Goal: Entertainment & Leisure: Consume media (video, audio)

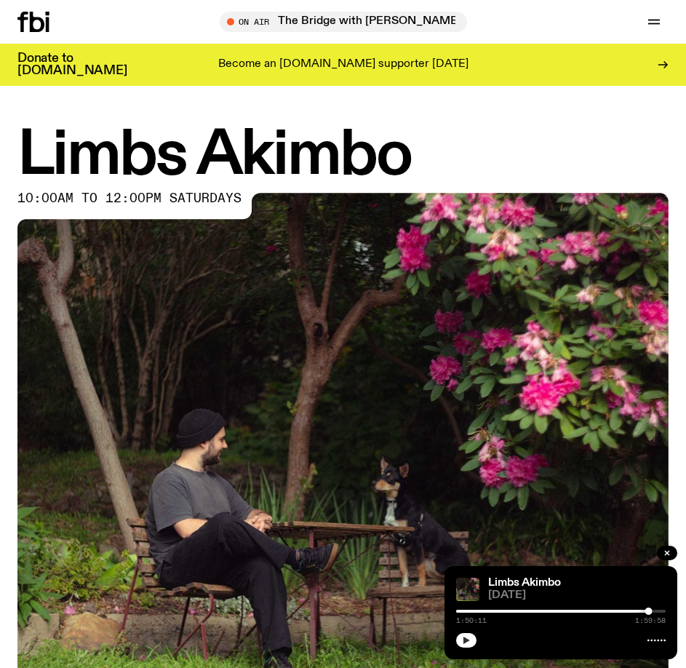
click at [465, 644] on icon "button" at bounding box center [466, 640] width 9 height 9
click at [36, 31] on icon at bounding box center [37, 22] width 15 height 20
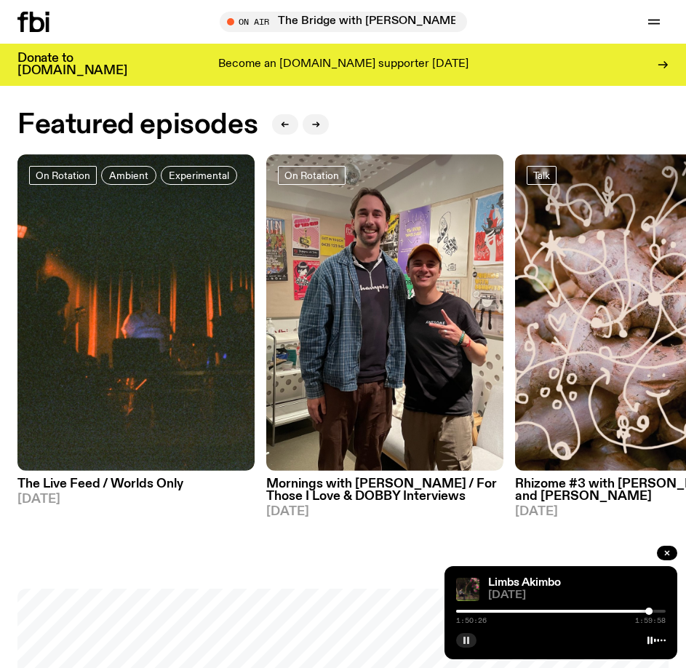
scroll to position [727, 0]
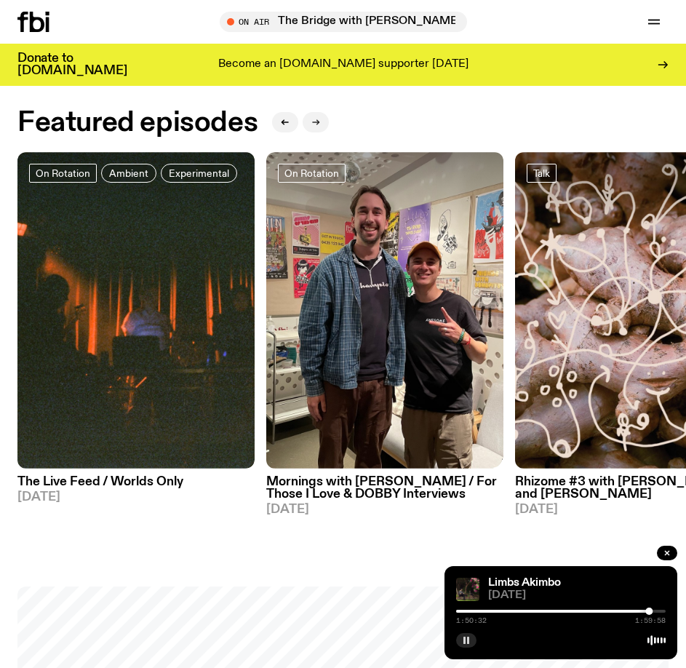
click at [321, 122] on button "button" at bounding box center [316, 122] width 26 height 20
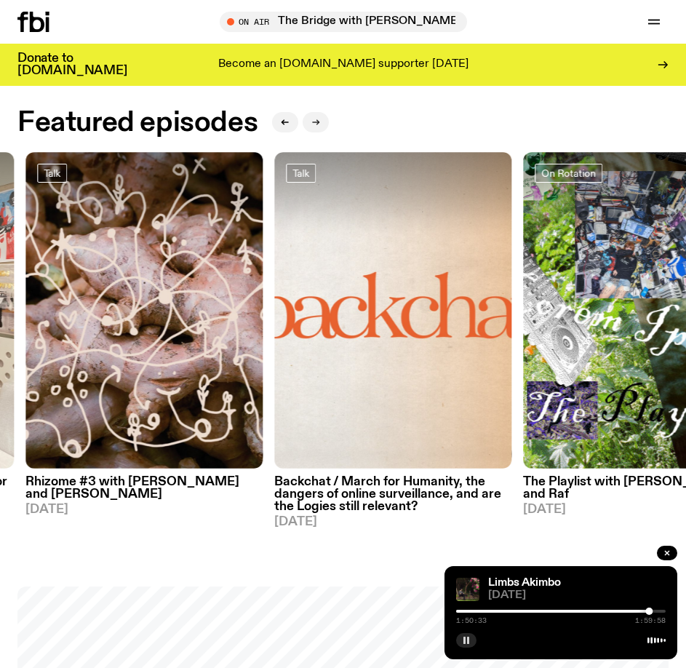
click at [321, 122] on button "button" at bounding box center [316, 122] width 26 height 20
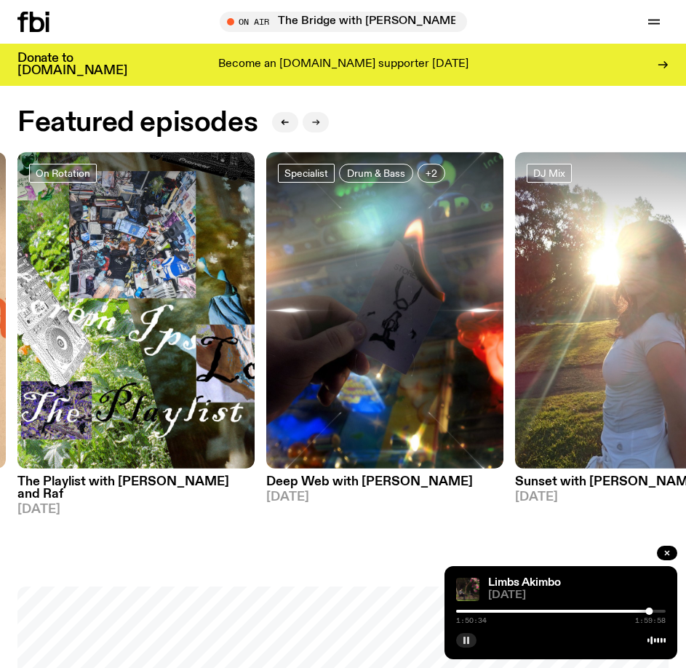
click at [321, 122] on button "button" at bounding box center [316, 122] width 26 height 20
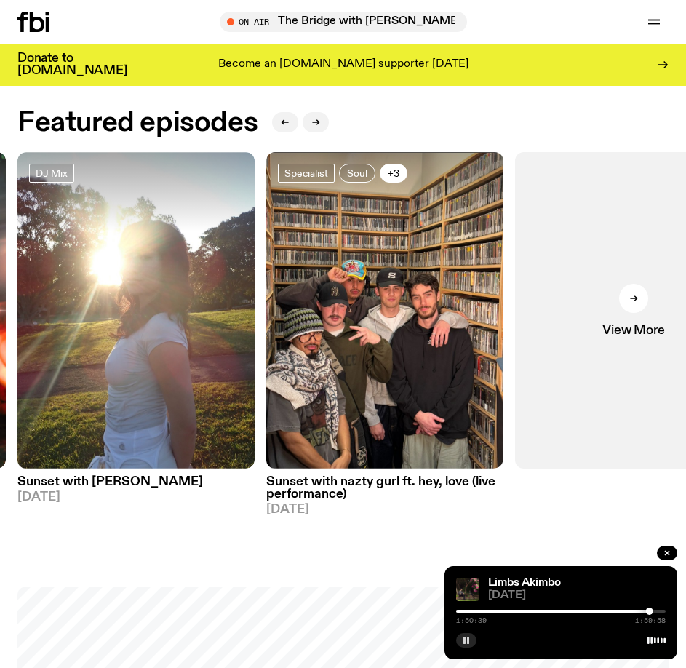
click at [398, 174] on span "+3" at bounding box center [394, 172] width 12 height 11
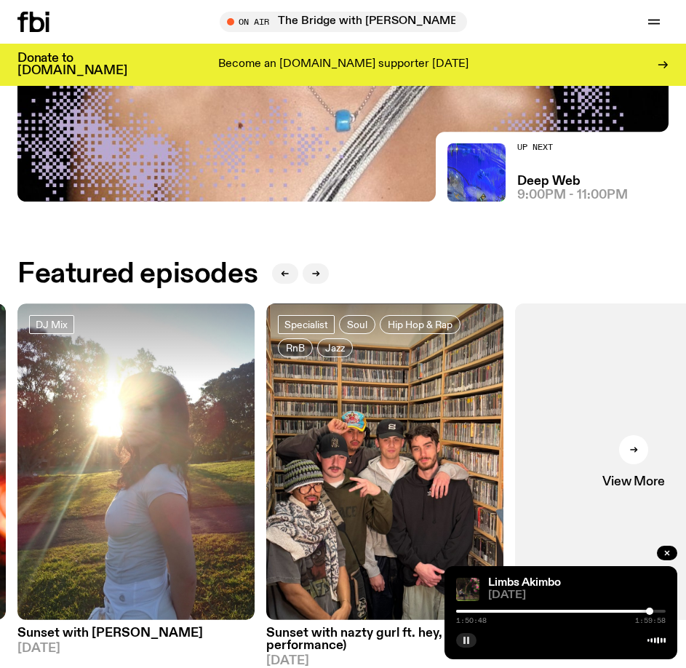
scroll to position [582, 0]
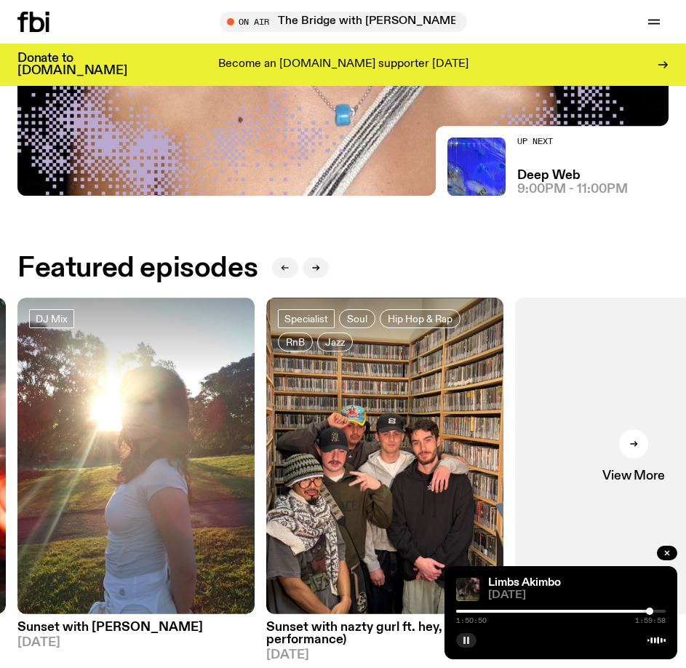
click at [281, 265] on icon "button" at bounding box center [285, 267] width 9 height 9
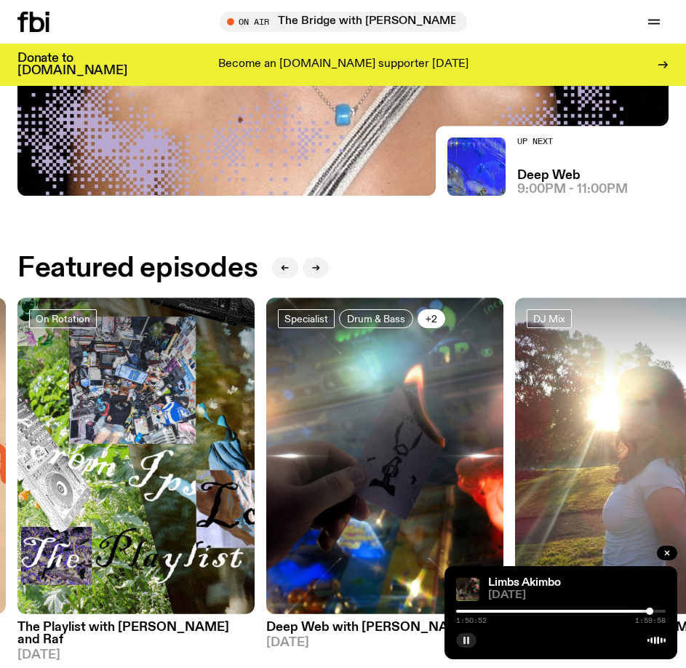
click at [430, 319] on span "+2" at bounding box center [431, 318] width 12 height 11
click at [279, 276] on button "button" at bounding box center [285, 267] width 26 height 20
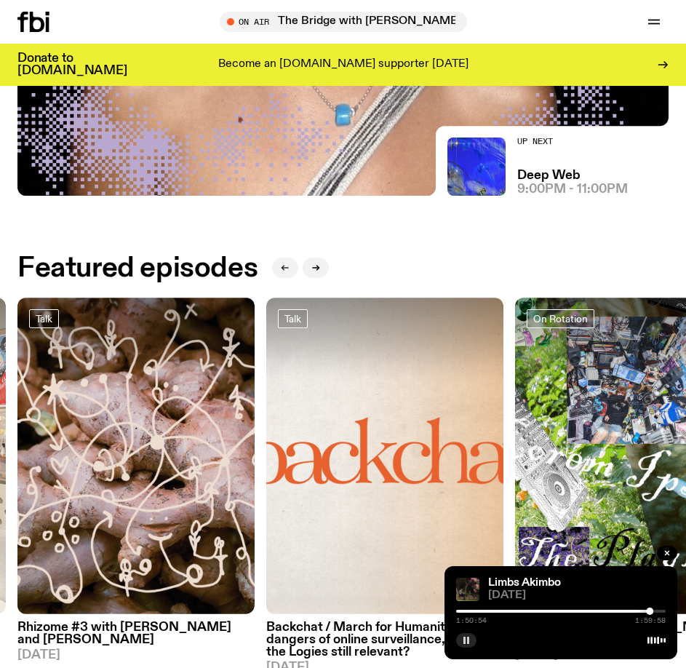
click at [281, 273] on button "button" at bounding box center [285, 267] width 26 height 20
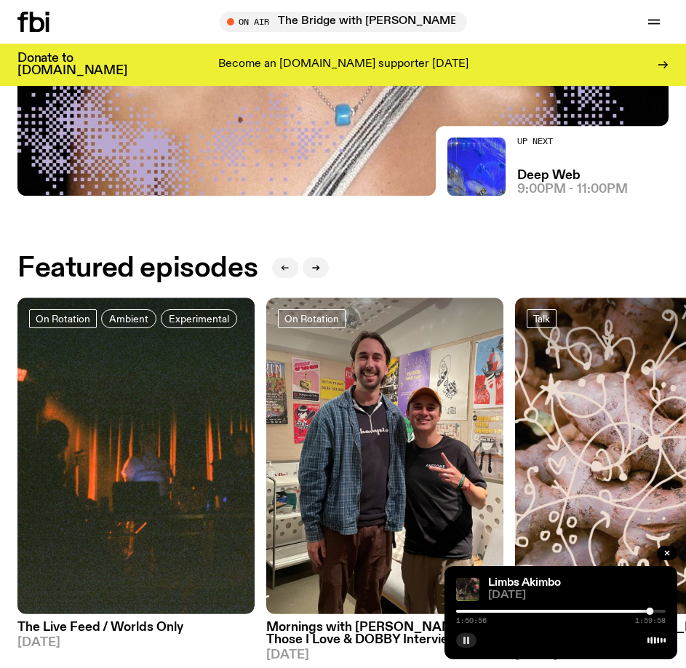
click at [283, 273] on button "button" at bounding box center [285, 267] width 26 height 20
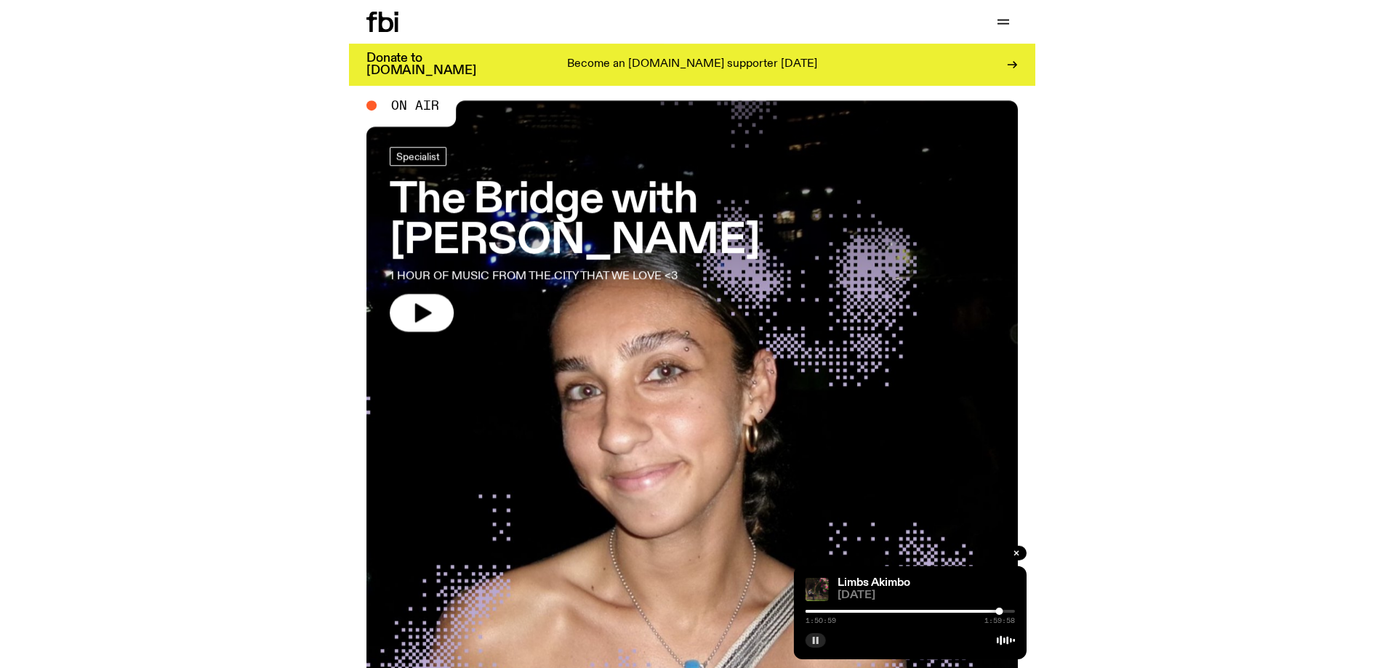
scroll to position [0, 0]
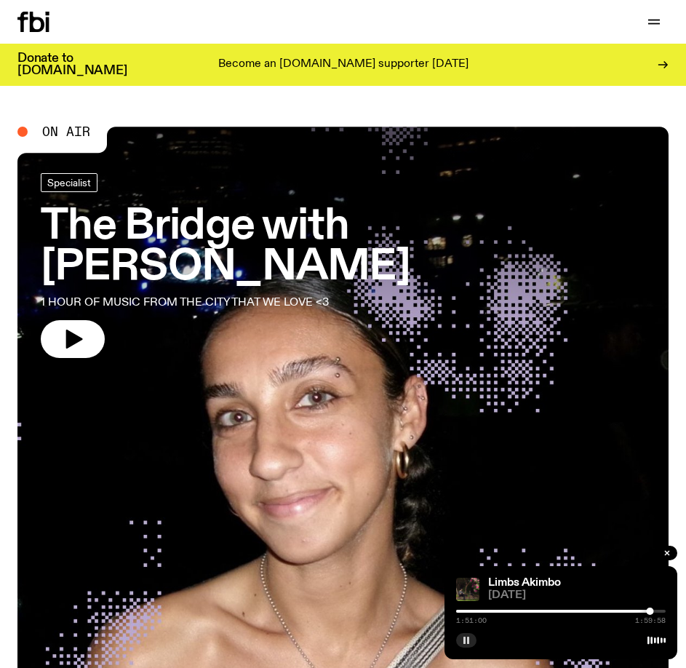
click at [36, 28] on icon at bounding box center [33, 22] width 32 height 20
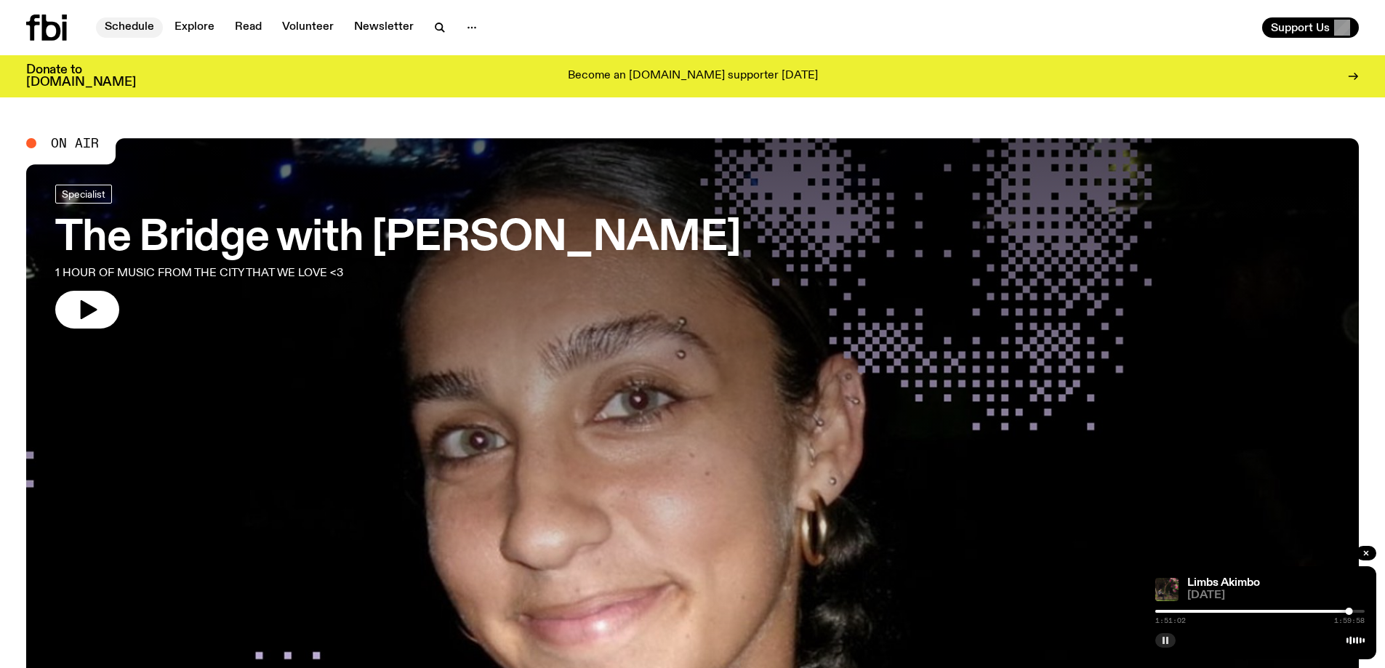
click at [152, 29] on link "Schedule" at bounding box center [129, 27] width 67 height 20
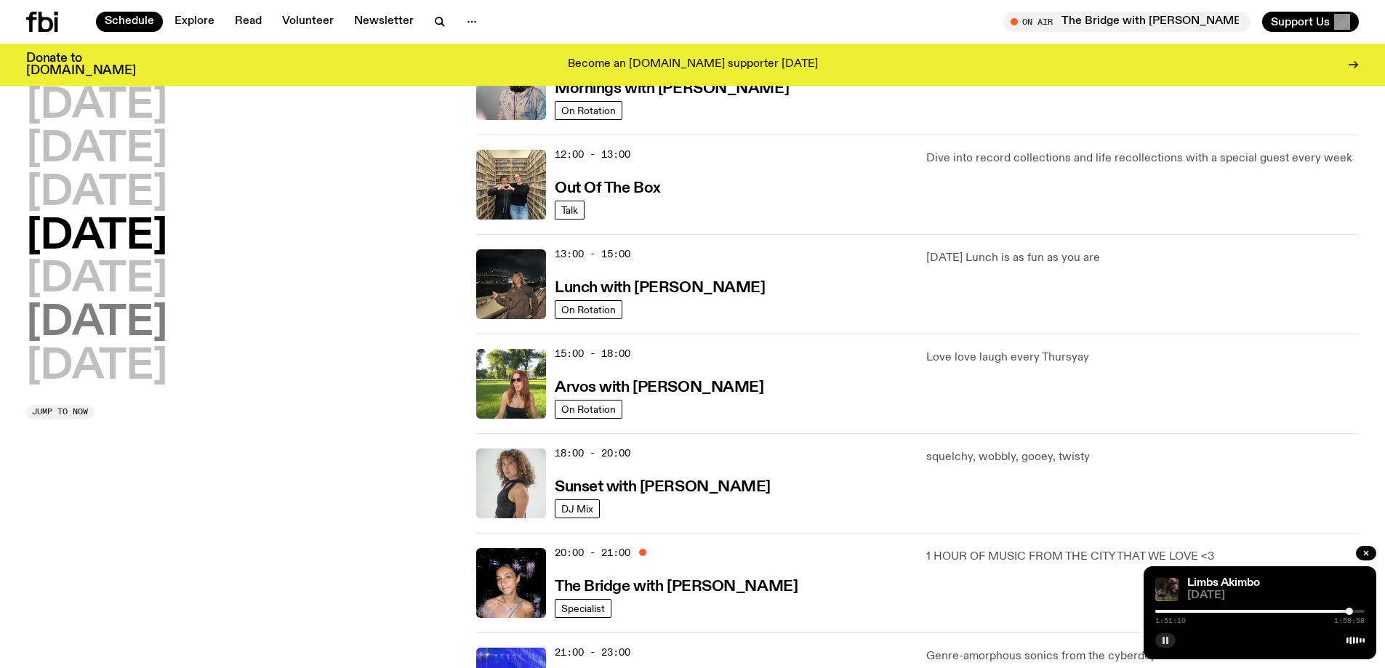
click at [160, 331] on h2 "[DATE]" at bounding box center [96, 323] width 141 height 41
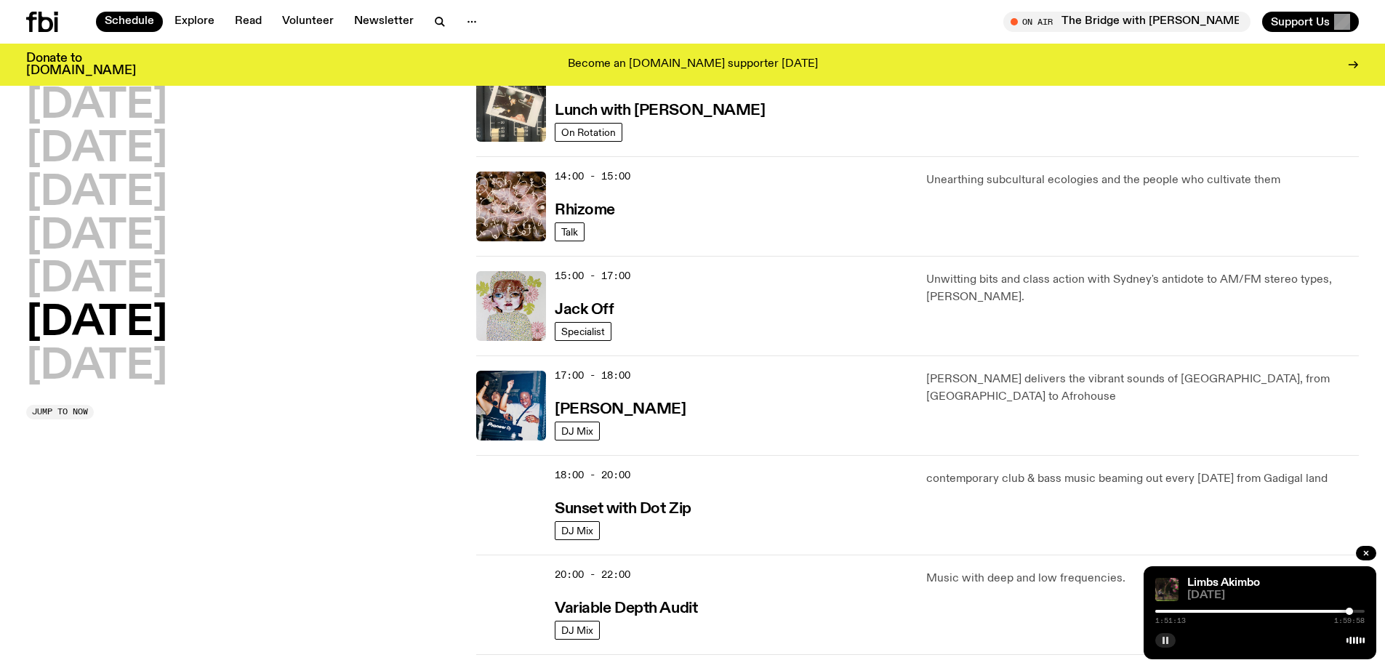
scroll to position [727, 0]
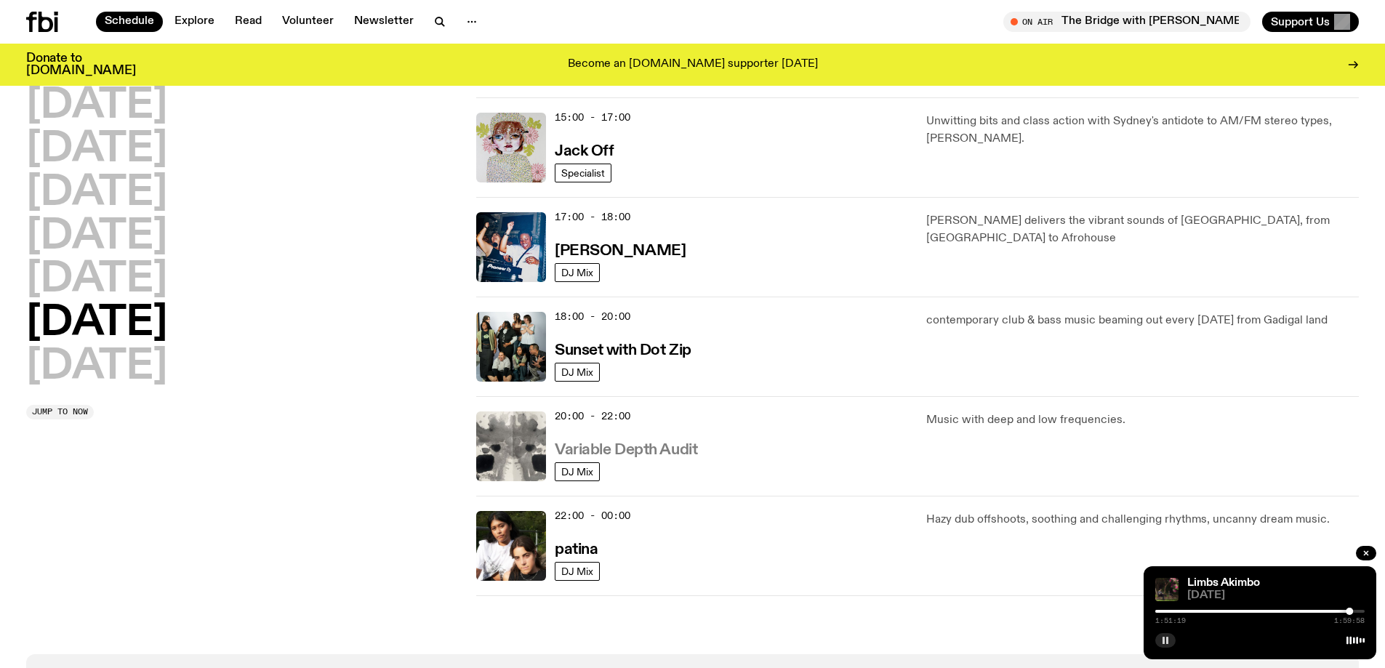
click at [638, 452] on h3 "Variable Depth Audit" at bounding box center [626, 450] width 143 height 15
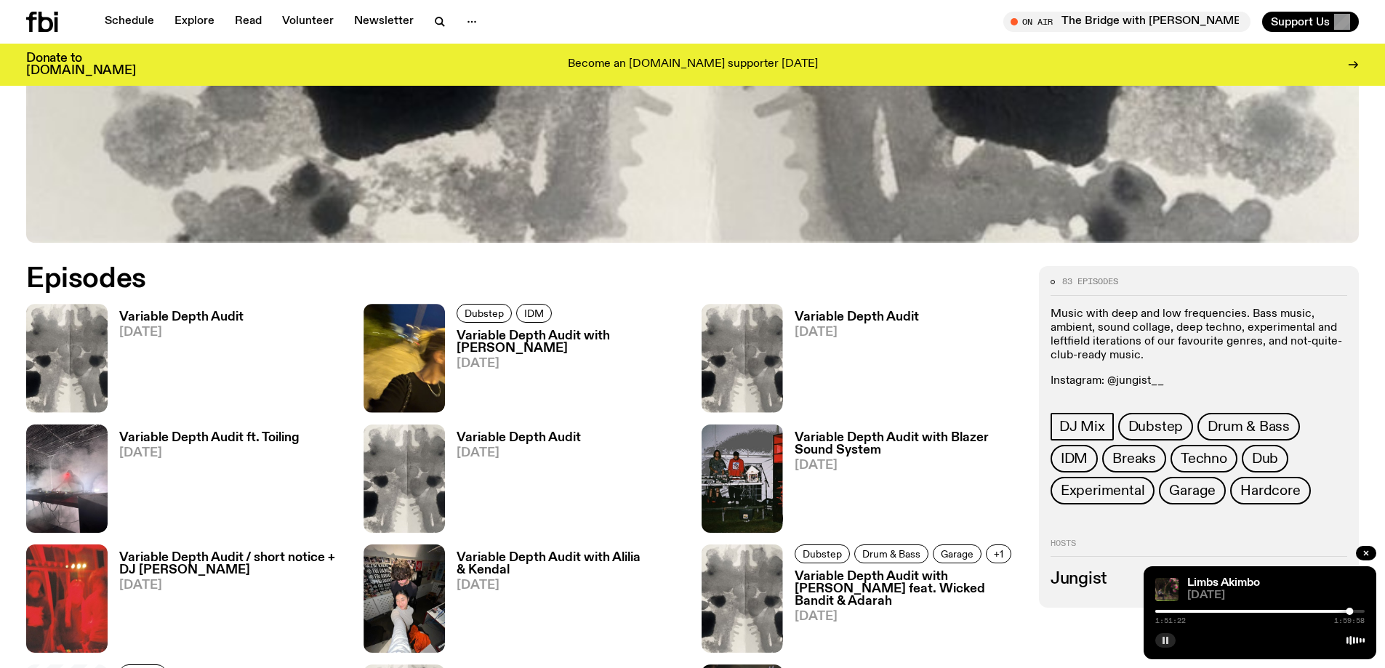
scroll to position [719, 0]
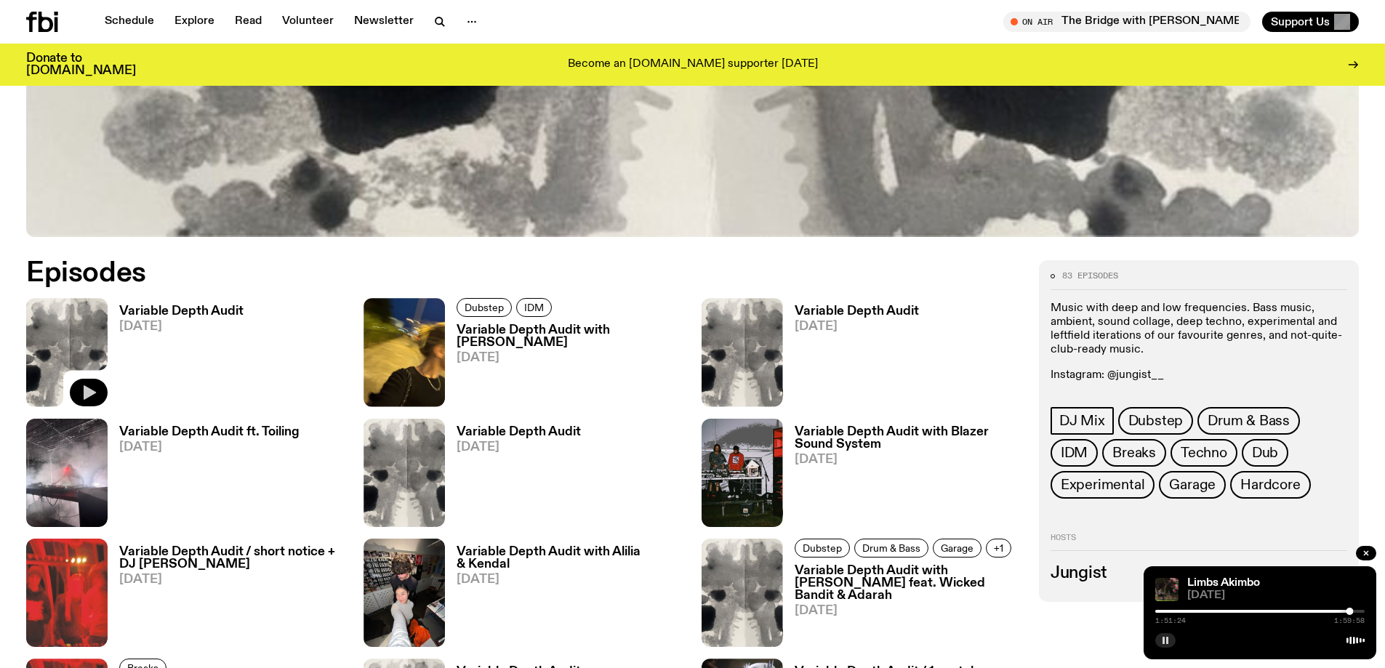
click at [93, 385] on icon "button" at bounding box center [88, 392] width 17 height 17
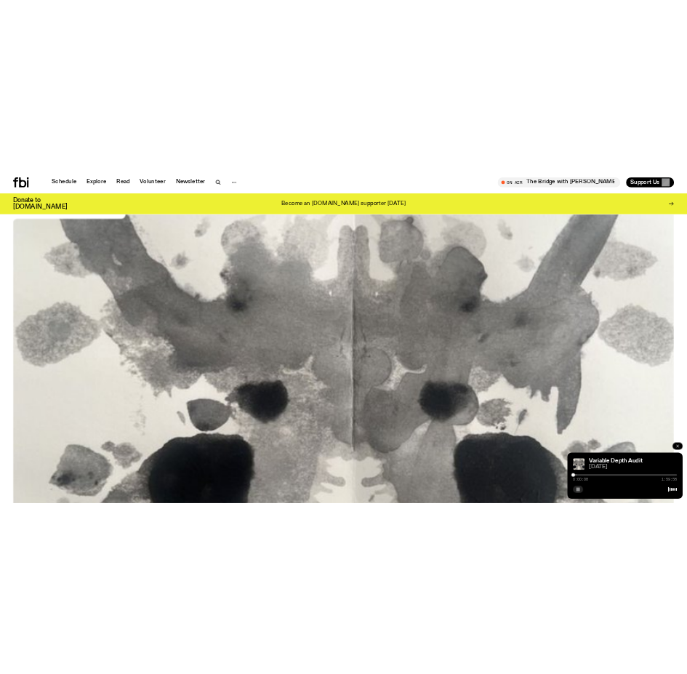
scroll to position [137, 0]
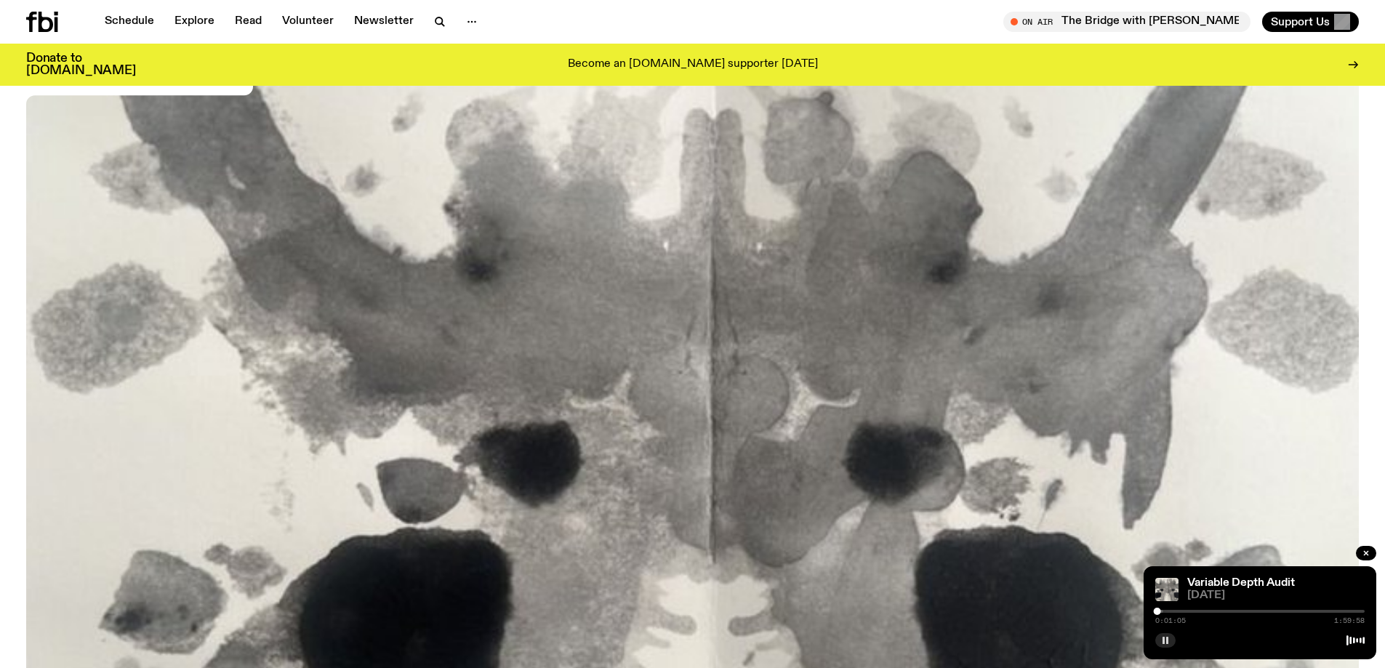
click at [685, 640] on rect "button" at bounding box center [1168, 640] width 2 height 7
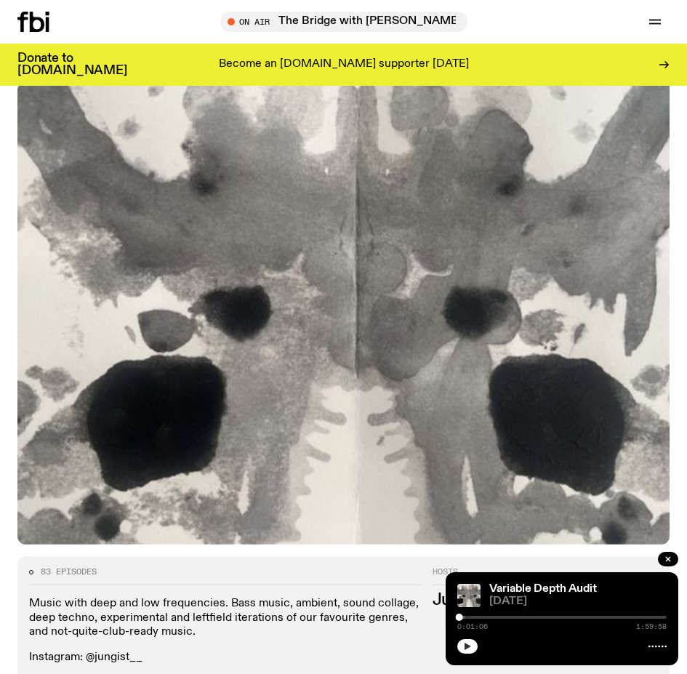
click at [475, 649] on button "button" at bounding box center [467, 646] width 20 height 15
click at [463, 617] on div at bounding box center [360, 617] width 209 height 3
click at [471, 618] on div at bounding box center [561, 617] width 209 height 3
click at [478, 617] on div at bounding box center [561, 617] width 209 height 3
click at [528, 617] on div at bounding box center [561, 617] width 209 height 3
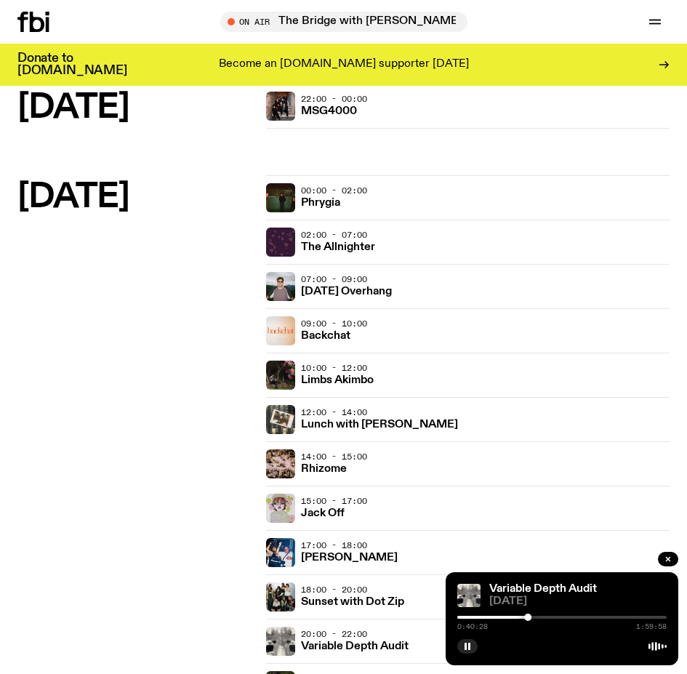
scroll to position [2472, 0]
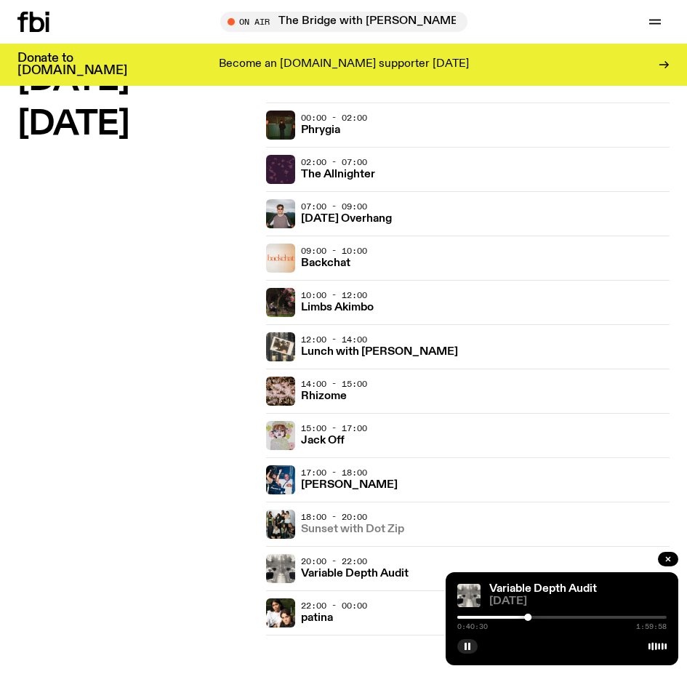
click at [336, 532] on h3 "Sunset with Dot Zip" at bounding box center [352, 529] width 103 height 11
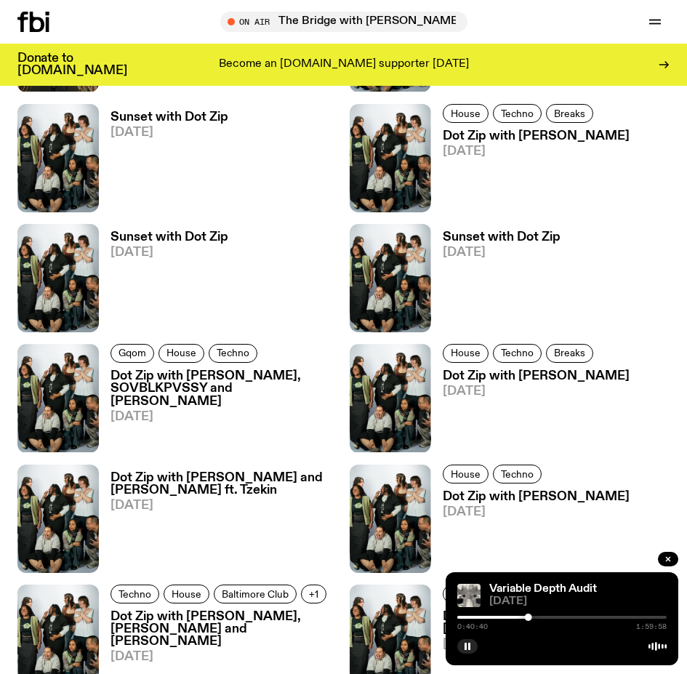
scroll to position [1236, 0]
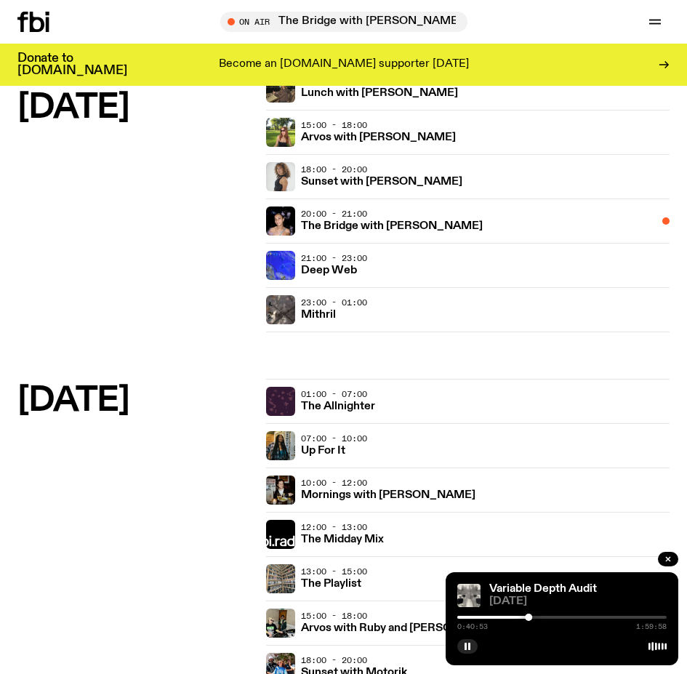
scroll to position [2036, 0]
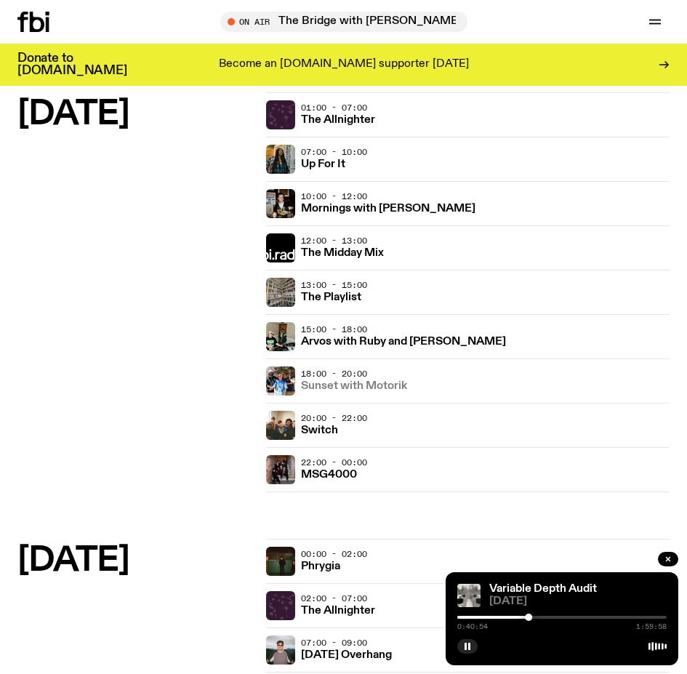
click at [359, 380] on link "Sunset with Motorik" at bounding box center [354, 385] width 106 height 14
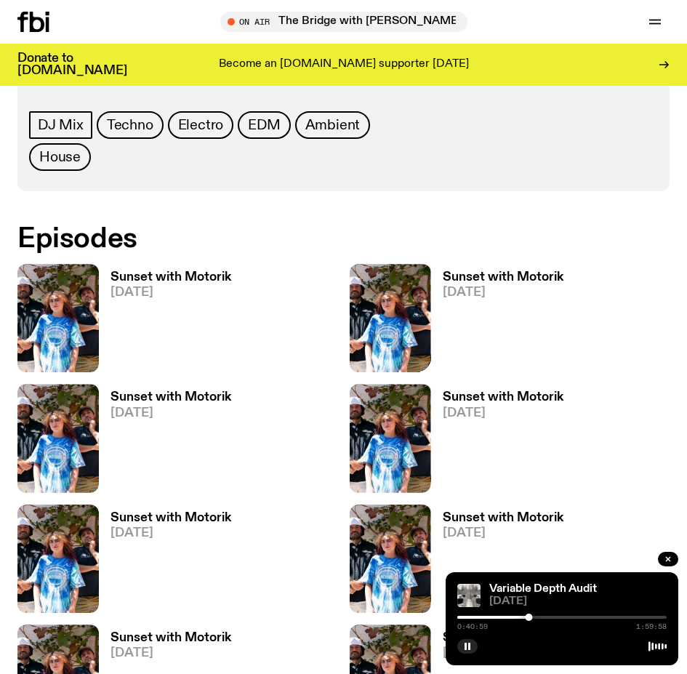
scroll to position [727, 0]
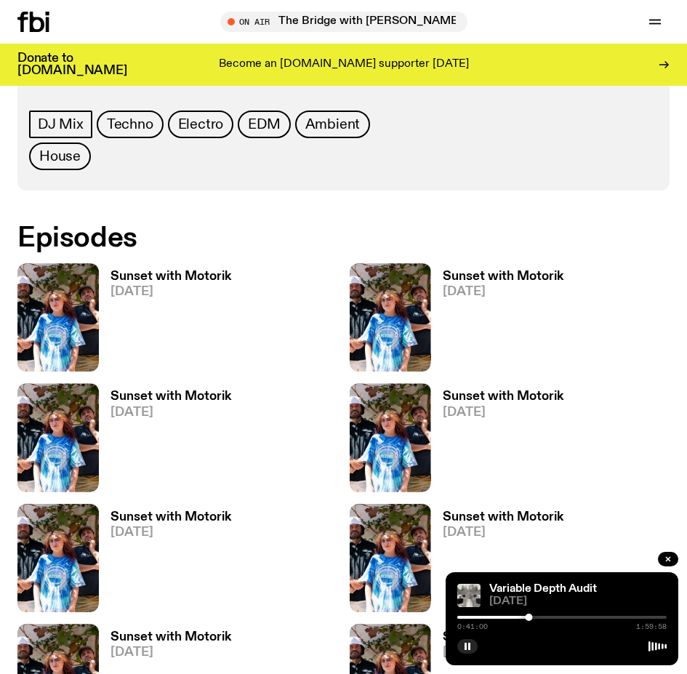
click at [426, 328] on img at bounding box center [390, 317] width 81 height 108
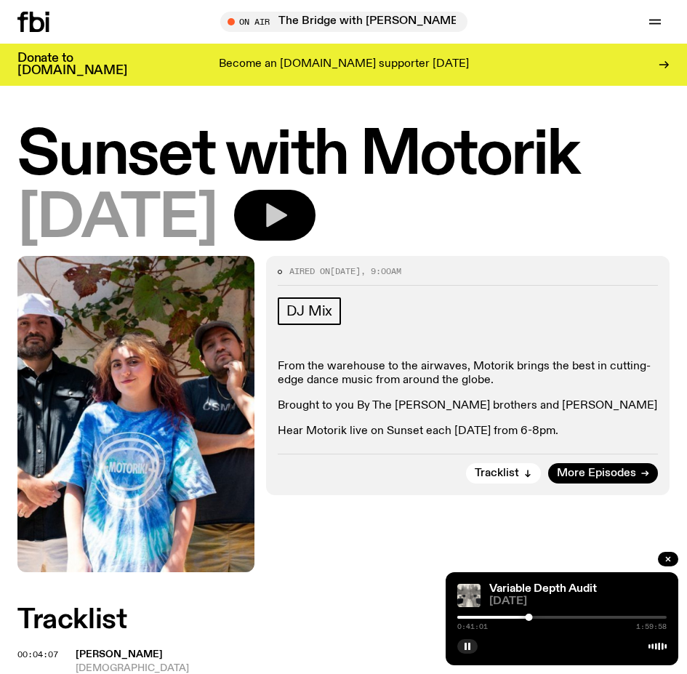
click at [289, 228] on icon "button" at bounding box center [274, 215] width 29 height 29
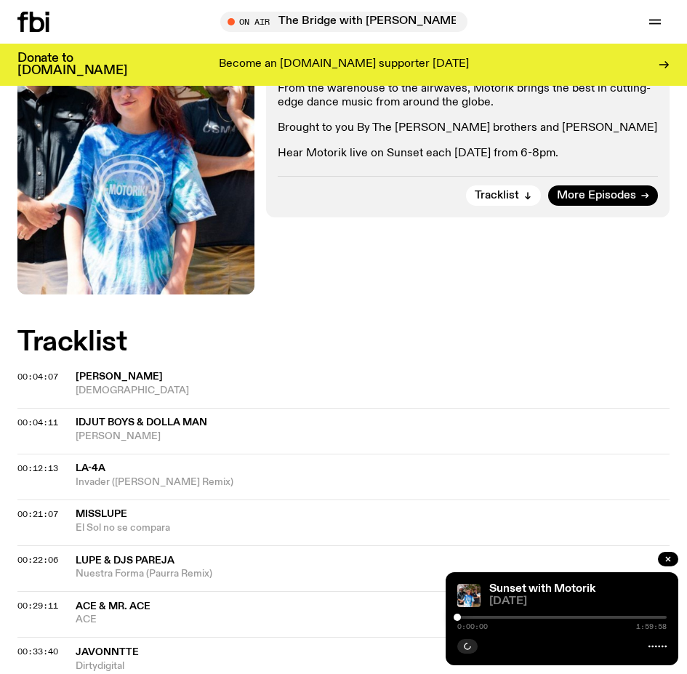
scroll to position [291, 0]
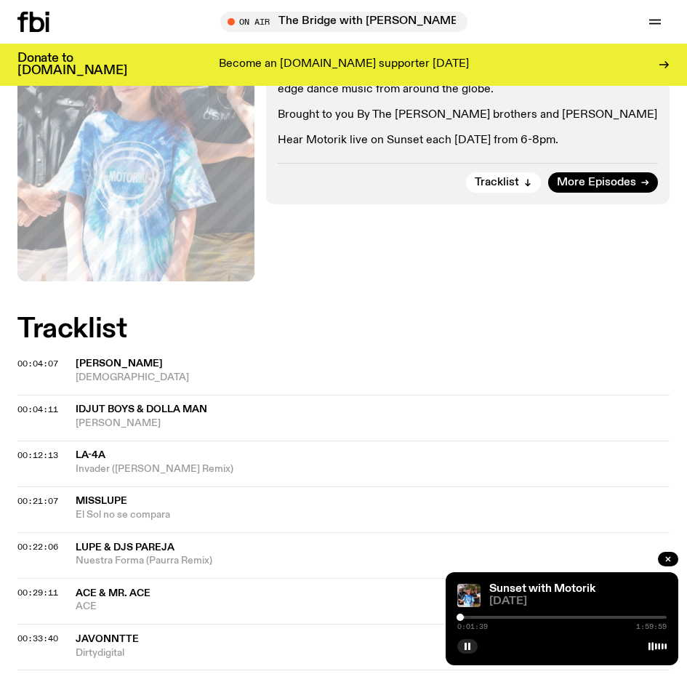
click at [460, 618] on div at bounding box center [460, 617] width 7 height 7
